Goal: Navigation & Orientation: Go to known website

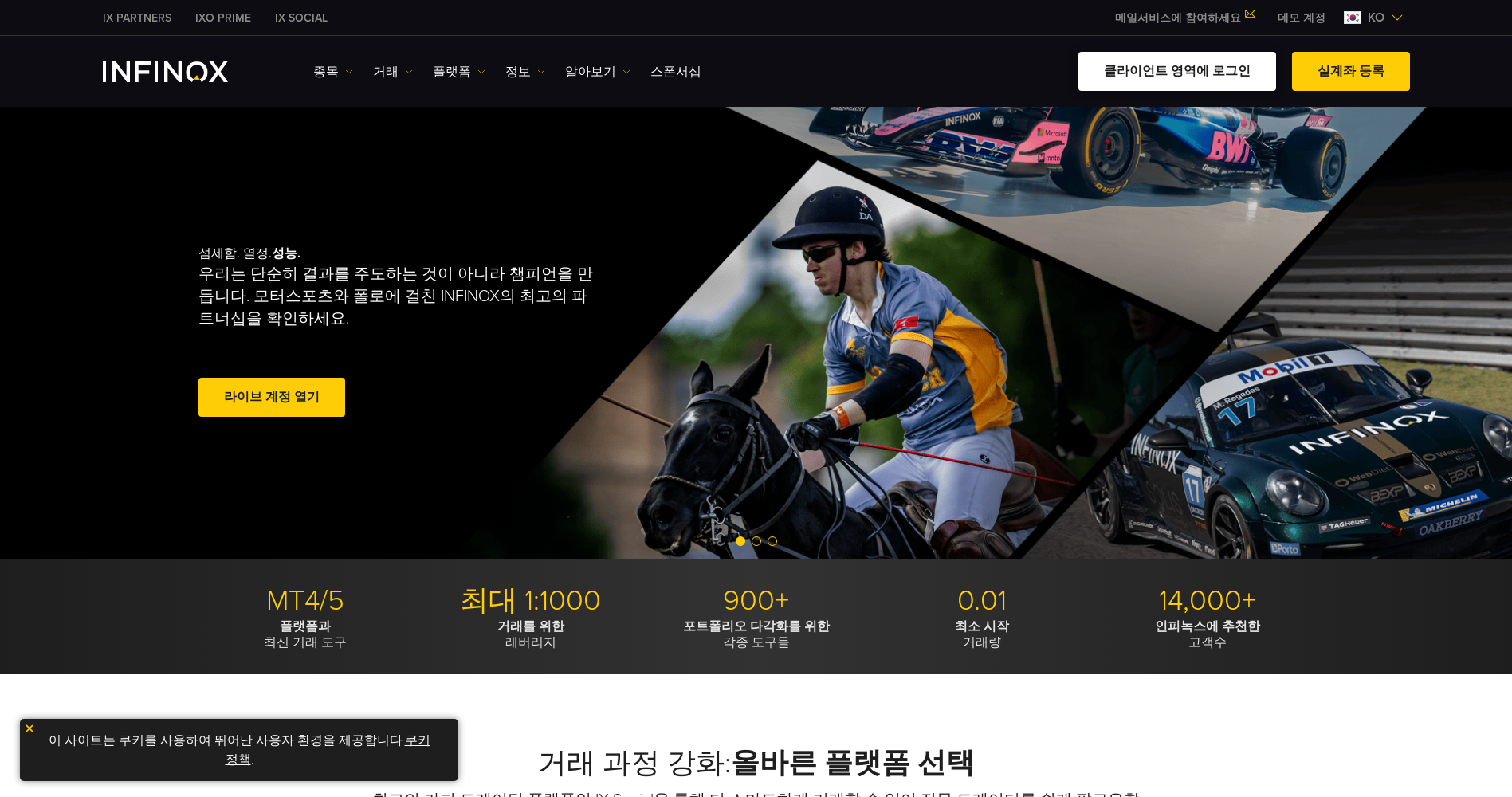
drag, startPoint x: 0, startPoint y: 0, endPoint x: 1185, endPoint y: 74, distance: 1187.3
click at [1185, 74] on link "클라이언트 영역에 로그인" at bounding box center [1177, 71] width 197 height 39
click at [1189, 69] on link "클라이언트 영역에 로그인" at bounding box center [1177, 71] width 197 height 39
drag, startPoint x: 0, startPoint y: 0, endPoint x: 1195, endPoint y: 75, distance: 1197.4
click at [1195, 75] on link "클라이언트 영역에 로그인" at bounding box center [1177, 71] width 197 height 39
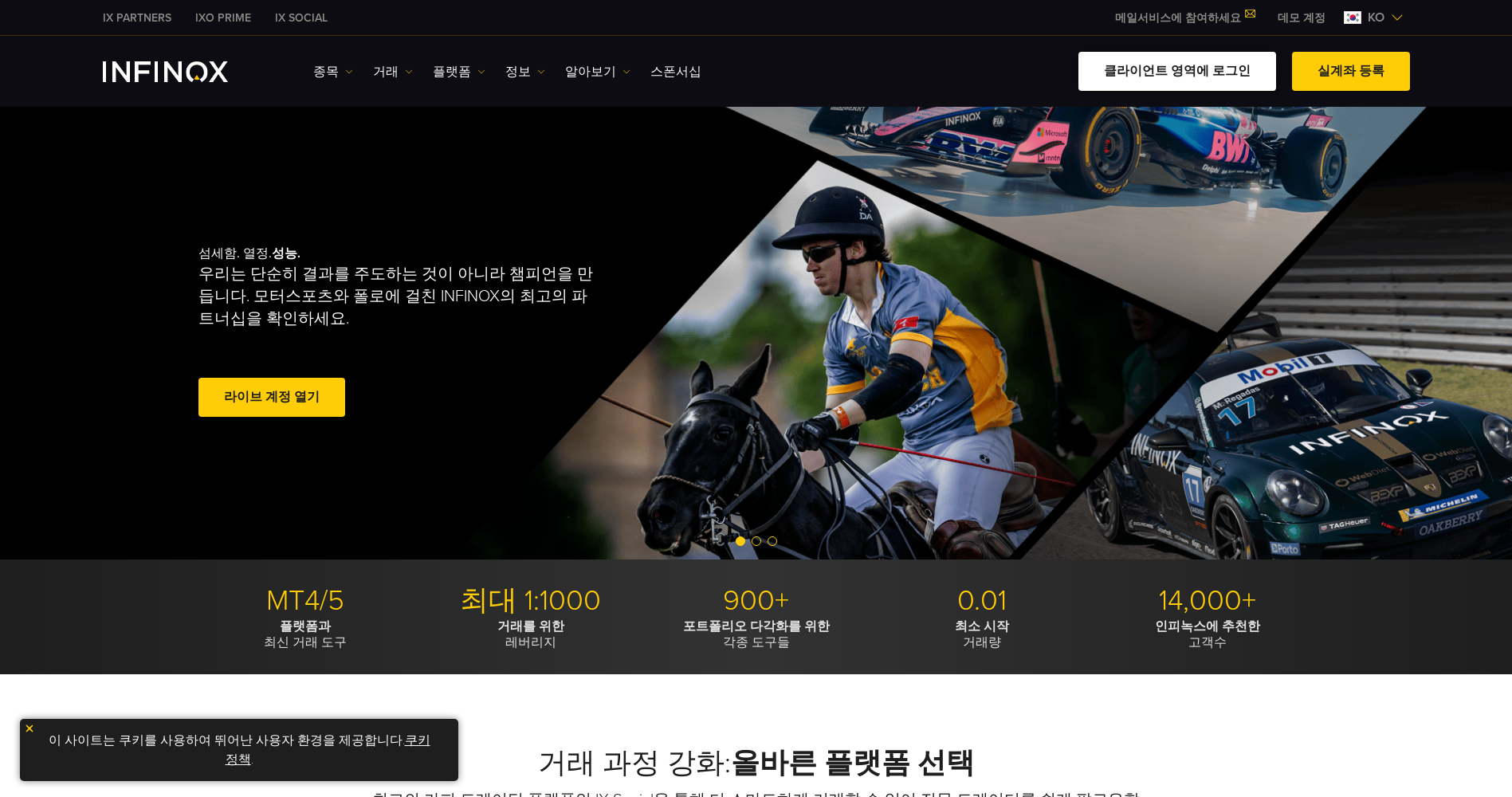
click at [1177, 71] on link "클라이언트 영역에 로그인" at bounding box center [1177, 71] width 197 height 39
click at [1176, 74] on link "클라이언트 영역에 로그인" at bounding box center [1177, 71] width 197 height 39
click at [1203, 67] on link "클라이언트 영역에 로그인" at bounding box center [1177, 71] width 197 height 39
click at [1193, 68] on link "클라이언트 영역에 로그인" at bounding box center [1177, 71] width 197 height 39
